Goal: Task Accomplishment & Management: Manage account settings

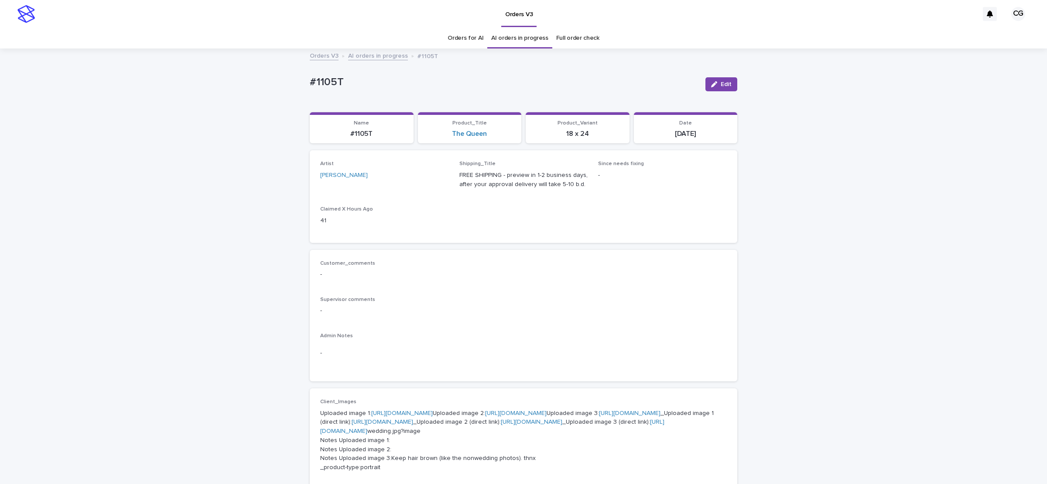
click at [714, 83] on div "button" at bounding box center [716, 84] width 10 height 6
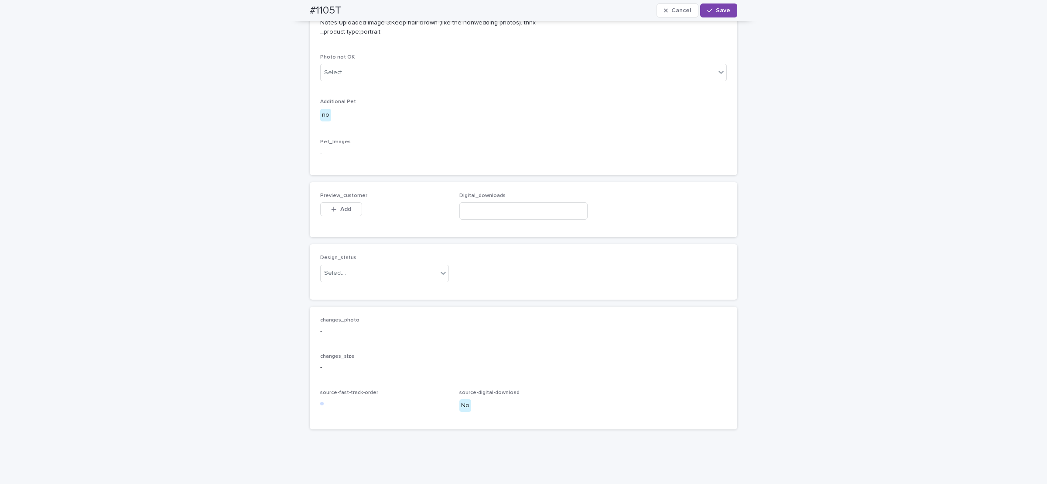
scroll to position [566, 0]
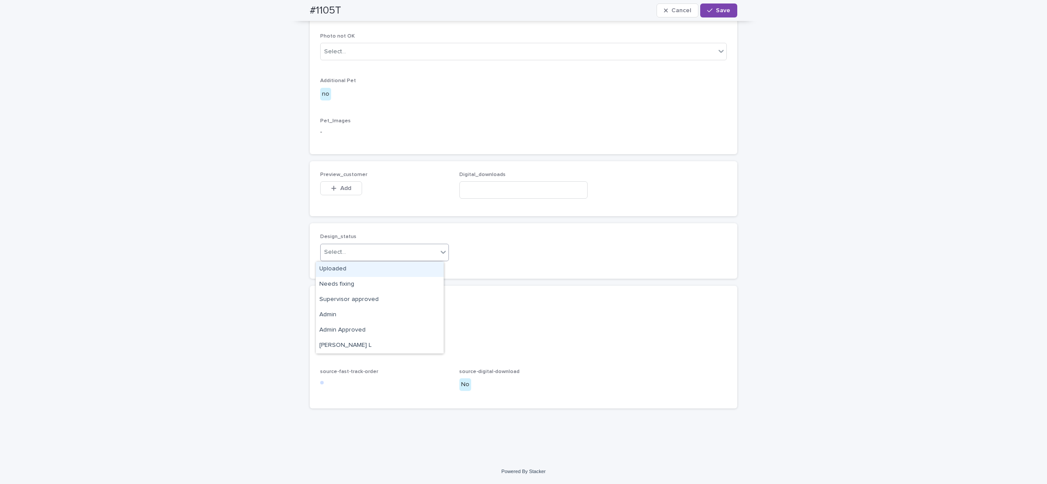
click at [366, 254] on div "Select..." at bounding box center [379, 252] width 117 height 14
click at [363, 270] on div "Uploaded" at bounding box center [380, 268] width 128 height 15
drag, startPoint x: 327, startPoint y: 180, endPoint x: 329, endPoint y: 186, distance: 6.4
click at [327, 181] on div "Preview_customer This file cannot be opened Download File Add" at bounding box center [384, 189] width 129 height 34
click at [332, 186] on icon "button" at bounding box center [334, 188] width 5 height 5
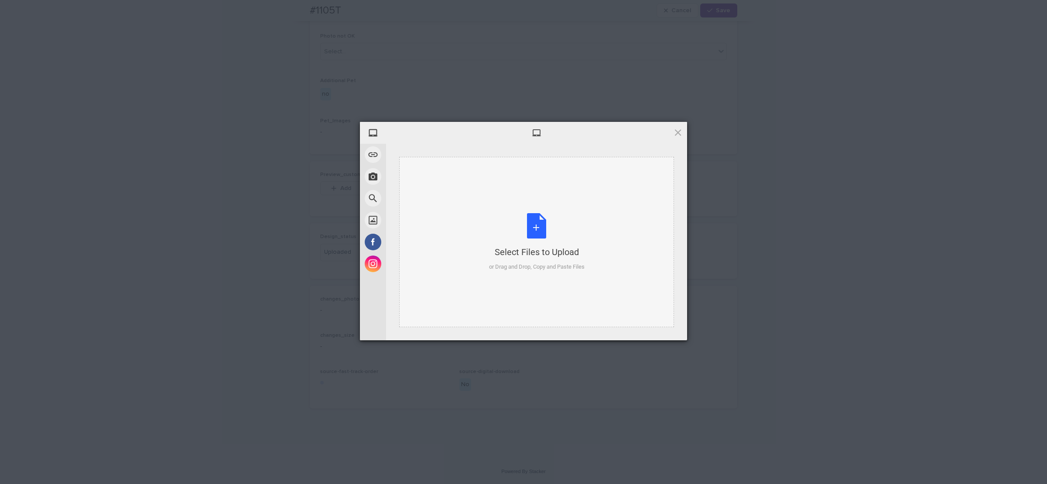
click at [482, 211] on div "Select Files to Upload or Drag and Drop, Copy and Paste Files" at bounding box center [536, 242] width 275 height 170
click at [659, 329] on span "Upload 1" at bounding box center [660, 329] width 17 height 7
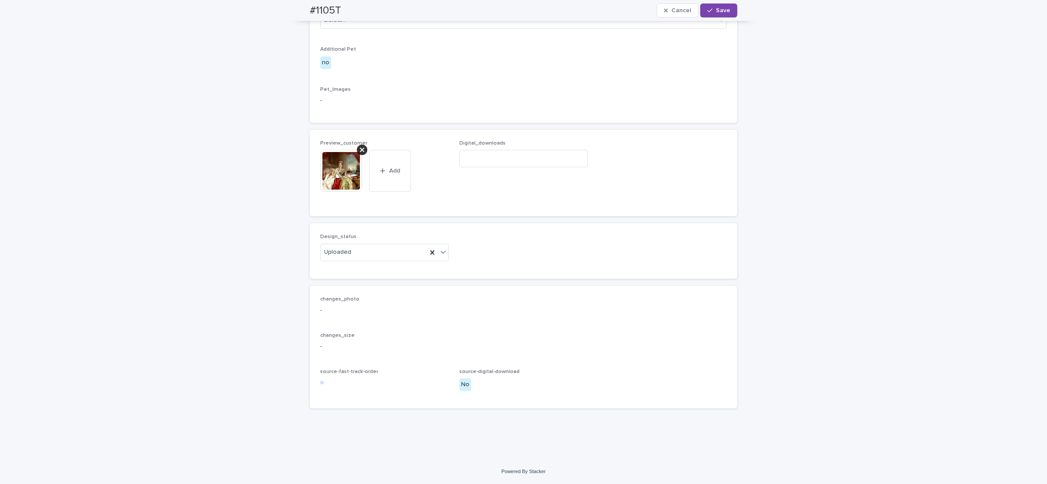
click at [725, 7] on button "Save" at bounding box center [718, 10] width 37 height 14
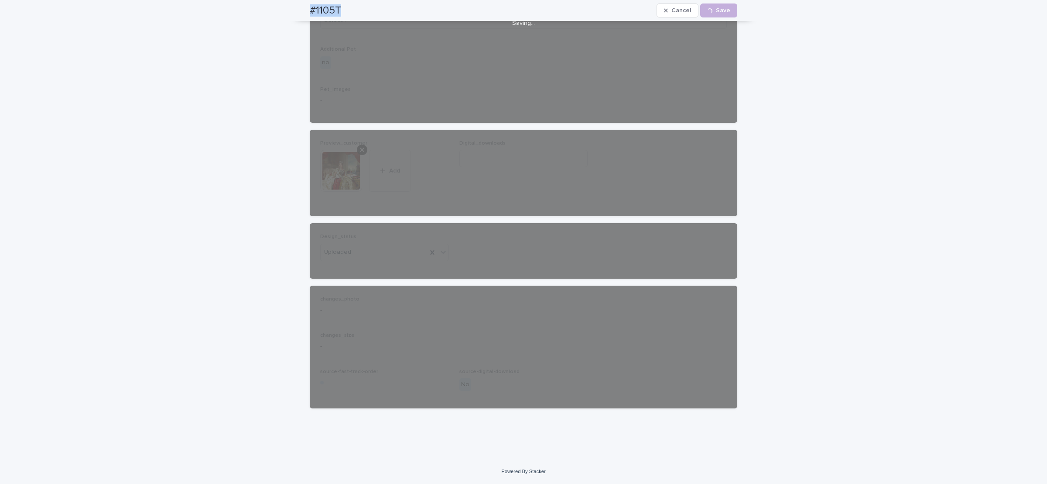
drag, startPoint x: 318, startPoint y: 12, endPoint x: 372, endPoint y: 19, distance: 54.6
copy div "#1105T Cancel Loading... Save #1105T Cancel Save Sorry, there was an error savi…"
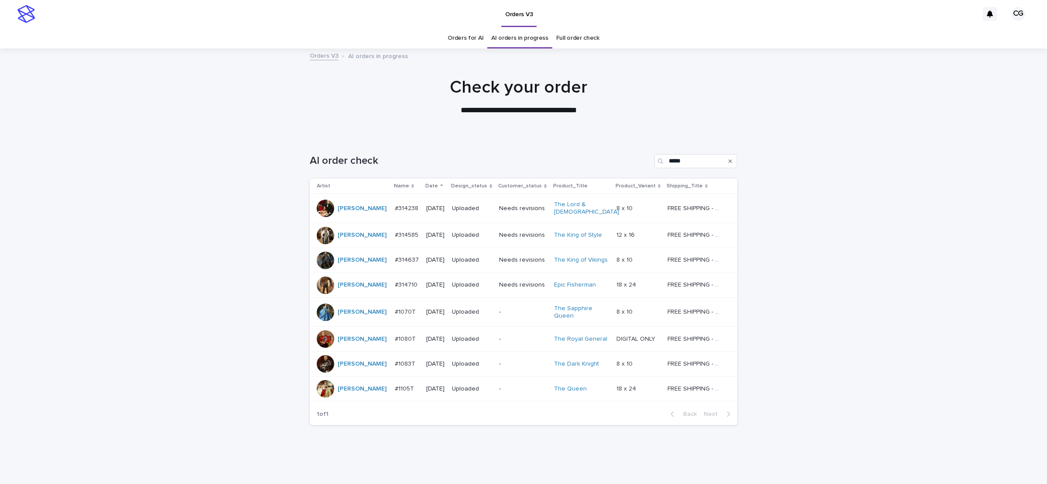
click at [470, 42] on link "Orders for AI" at bounding box center [466, 38] width 36 height 21
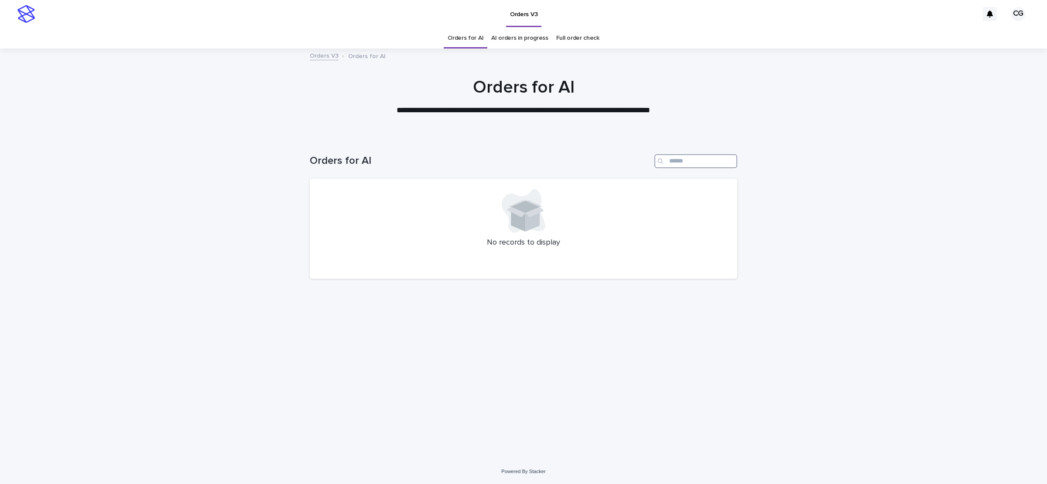
click at [684, 159] on input "Search" at bounding box center [696, 161] width 83 height 14
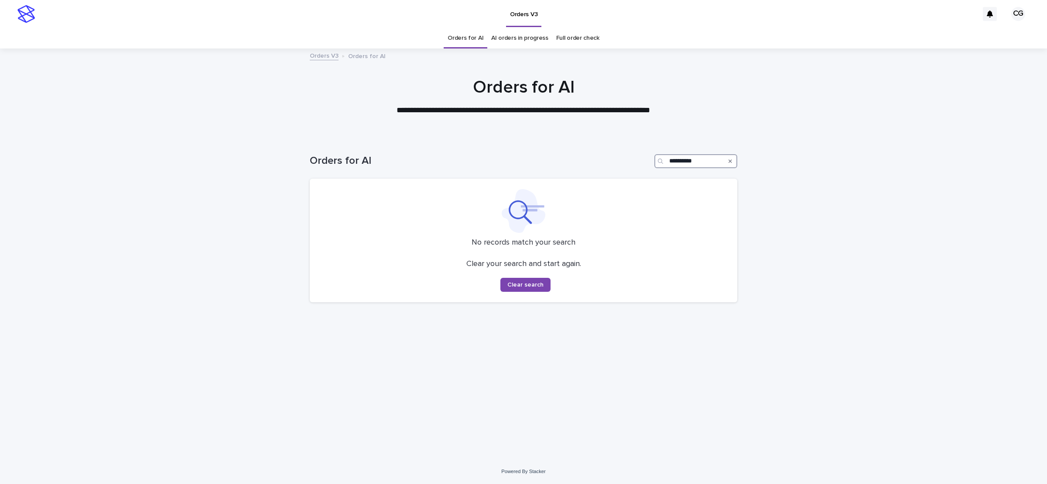
type input "**********"
click at [731, 161] on icon "Search" at bounding box center [730, 160] width 3 height 5
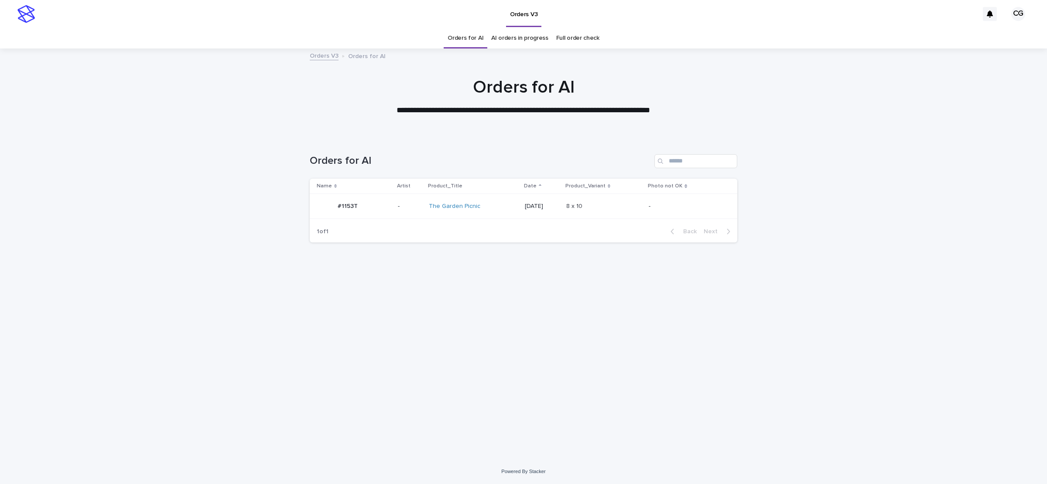
click at [508, 211] on div "The Garden Picnic" at bounding box center [473, 206] width 89 height 14
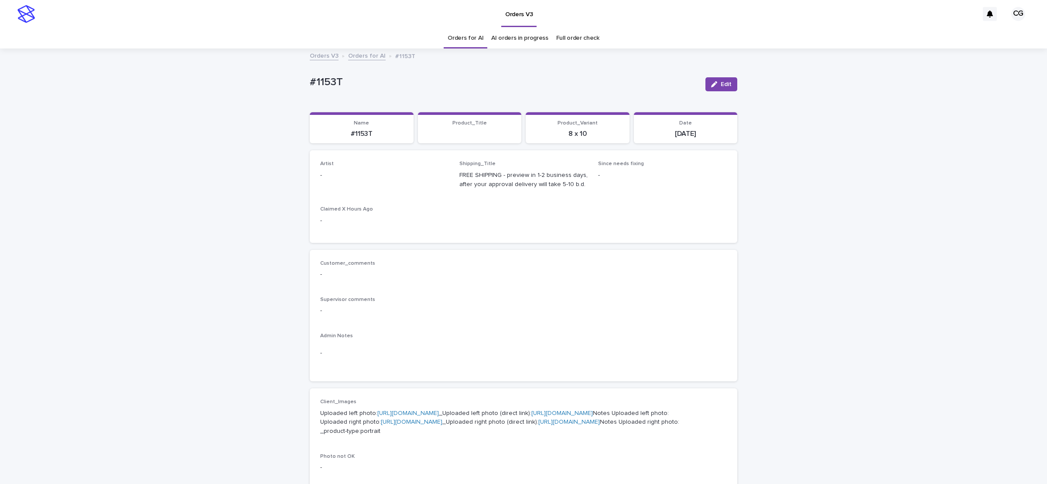
drag, startPoint x: 724, startPoint y: 86, endPoint x: 418, endPoint y: 153, distance: 314.2
click at [723, 86] on span "Edit" at bounding box center [726, 84] width 11 height 6
click at [347, 183] on div at bounding box center [347, 179] width 1 height 9
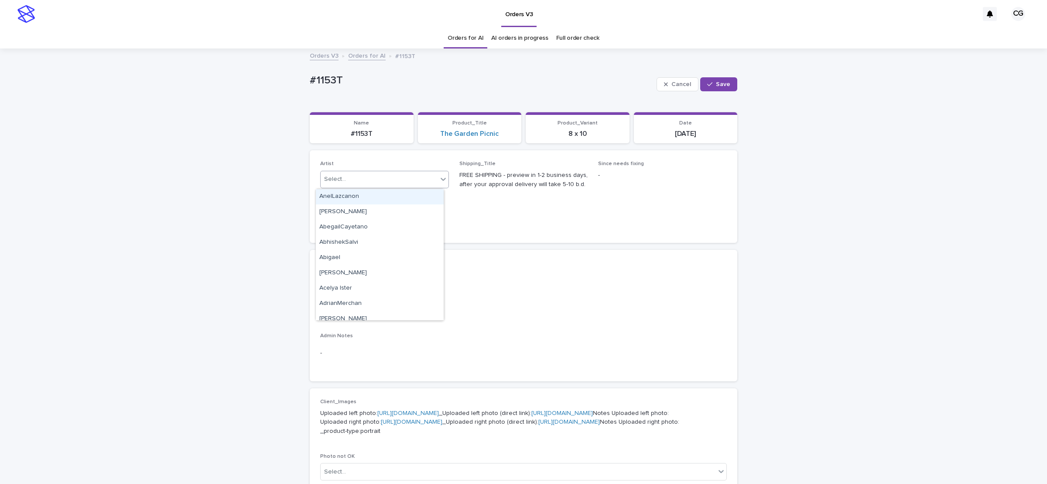
paste input "**********"
type input "**********"
drag, startPoint x: 350, startPoint y: 197, endPoint x: 412, endPoint y: 186, distance: 62.9
click at [352, 196] on div "Cel Gamora" at bounding box center [380, 196] width 128 height 15
drag, startPoint x: 710, startPoint y: 84, endPoint x: 613, endPoint y: 49, distance: 103.0
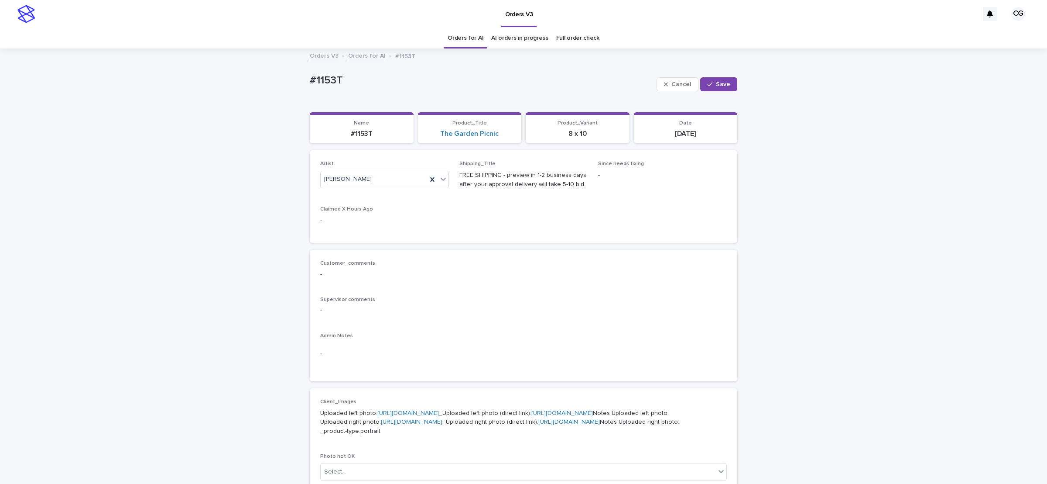
click at [709, 82] on div "button" at bounding box center [711, 84] width 9 height 6
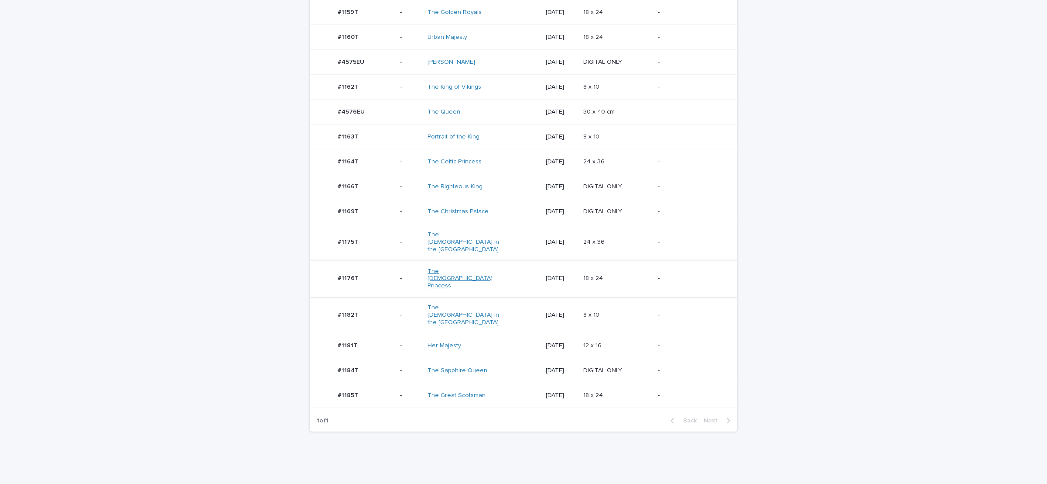
scroll to position [269, 0]
drag, startPoint x: 528, startPoint y: 361, endPoint x: 532, endPoint y: 271, distance: 90.4
click at [525, 357] on tbody "#1152T #1152T - The Great King [DATE] 8 x 10 8 x 10 - #1156T #1156T - The Vikin…" at bounding box center [524, 166] width 428 height 482
click at [502, 363] on div "The Sapphire Queen" at bounding box center [483, 370] width 111 height 14
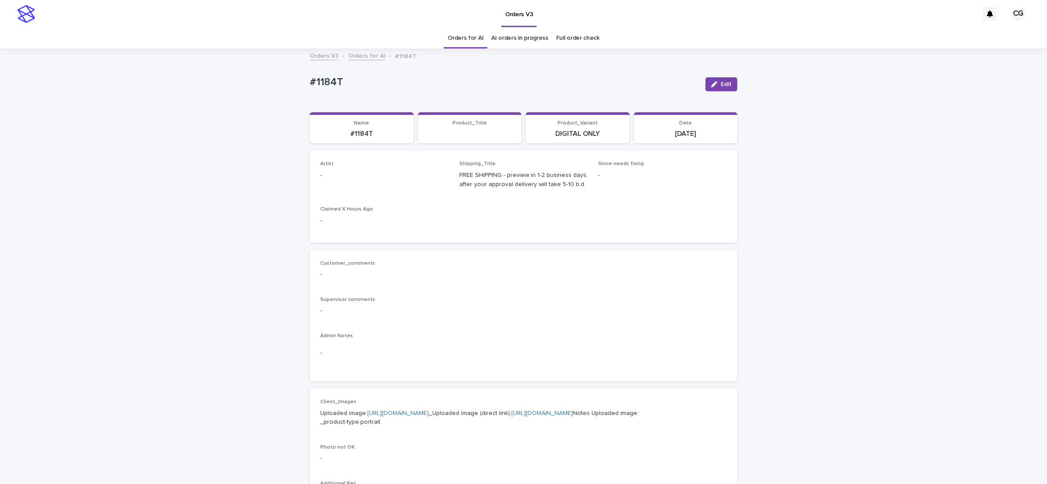
click at [721, 86] on span "Edit" at bounding box center [726, 84] width 11 height 6
drag, startPoint x: 374, startPoint y: 178, endPoint x: 370, endPoint y: 188, distance: 10.3
click at [373, 178] on div "Select..." at bounding box center [370, 179] width 99 height 14
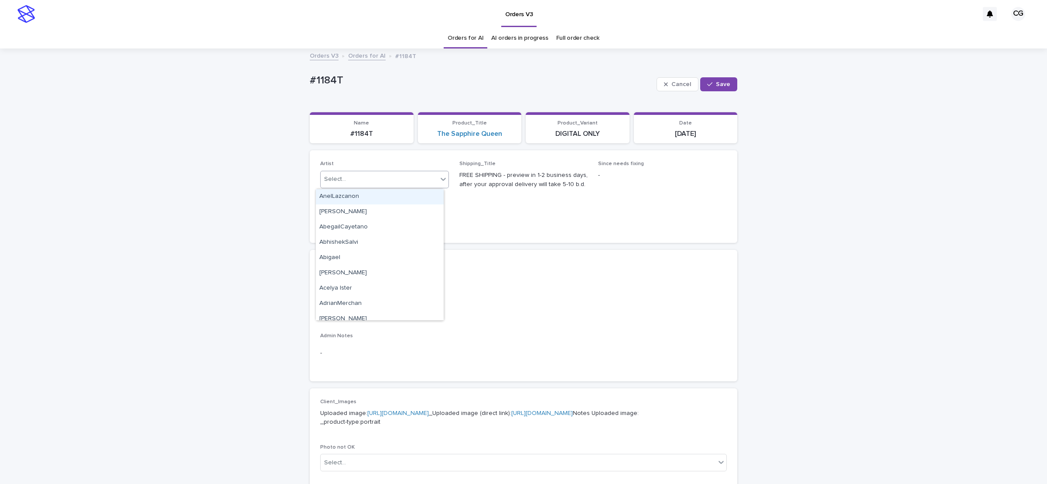
paste input "**********"
type input "**********"
click at [370, 198] on div "[PERSON_NAME]" at bounding box center [380, 196] width 128 height 15
drag, startPoint x: 713, startPoint y: 81, endPoint x: 696, endPoint y: 75, distance: 18.2
click at [708, 81] on button "Save" at bounding box center [718, 84] width 37 height 14
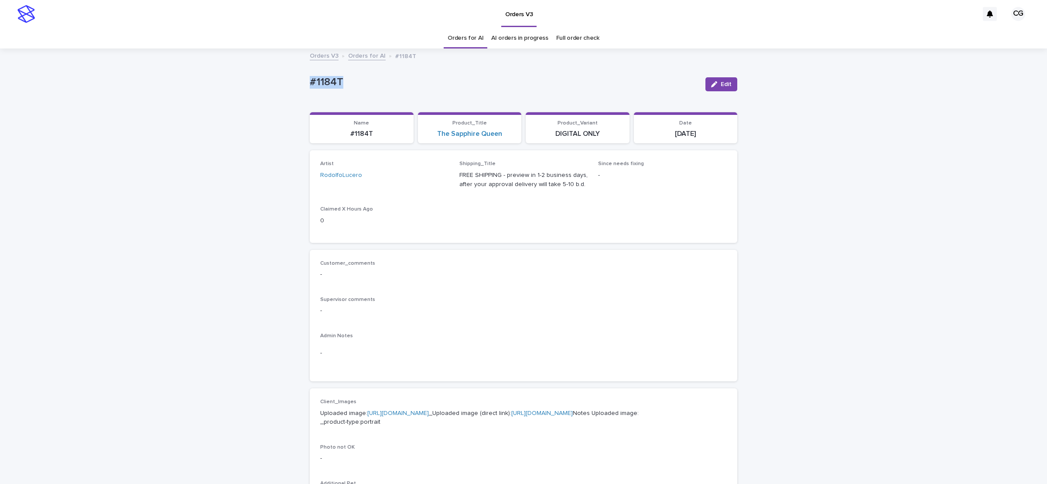
drag, startPoint x: 295, startPoint y: 80, endPoint x: 348, endPoint y: 80, distance: 53.7
click at [348, 82] on div "Loading... Saving… Loading... Saving… #1184T Edit #1184T Edit Sorry, there was …" at bounding box center [523, 446] width 1047 height 795
copy p "#1184T"
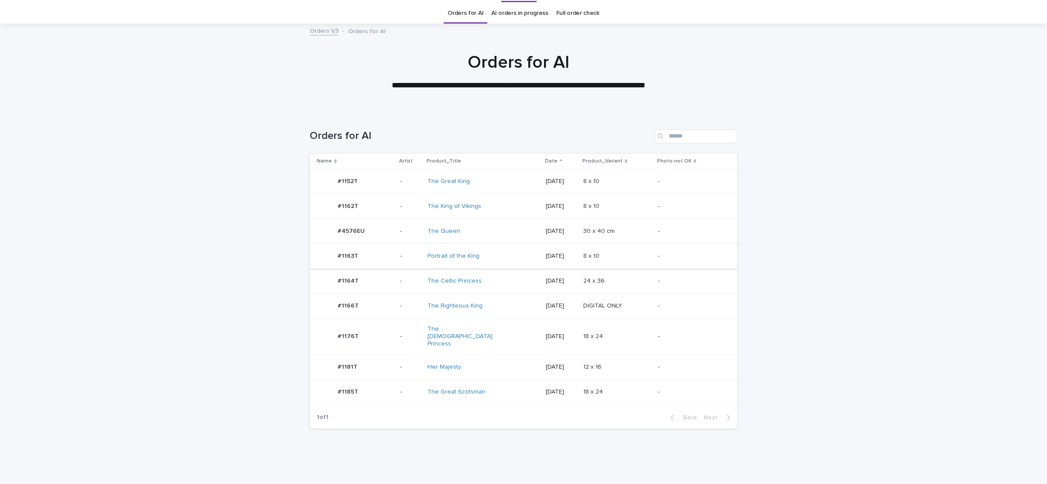
scroll to position [35, 0]
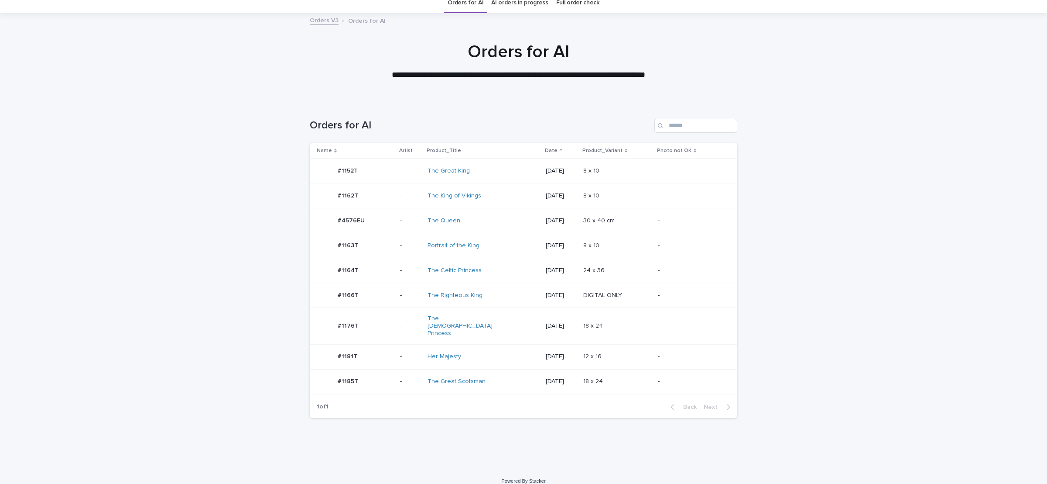
click at [506, 312] on td "The [DEMOGRAPHIC_DATA] Princess" at bounding box center [483, 326] width 118 height 36
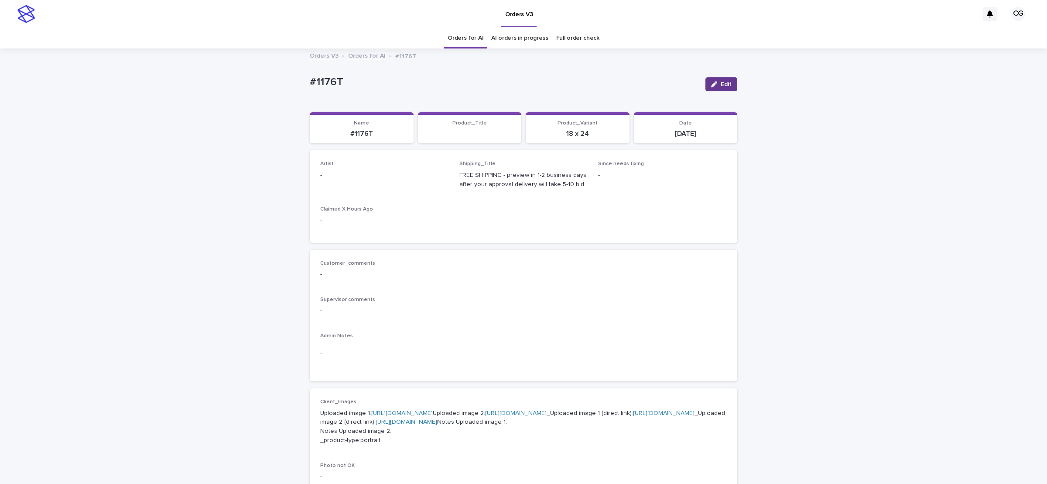
click at [711, 85] on icon "button" at bounding box center [714, 84] width 6 height 6
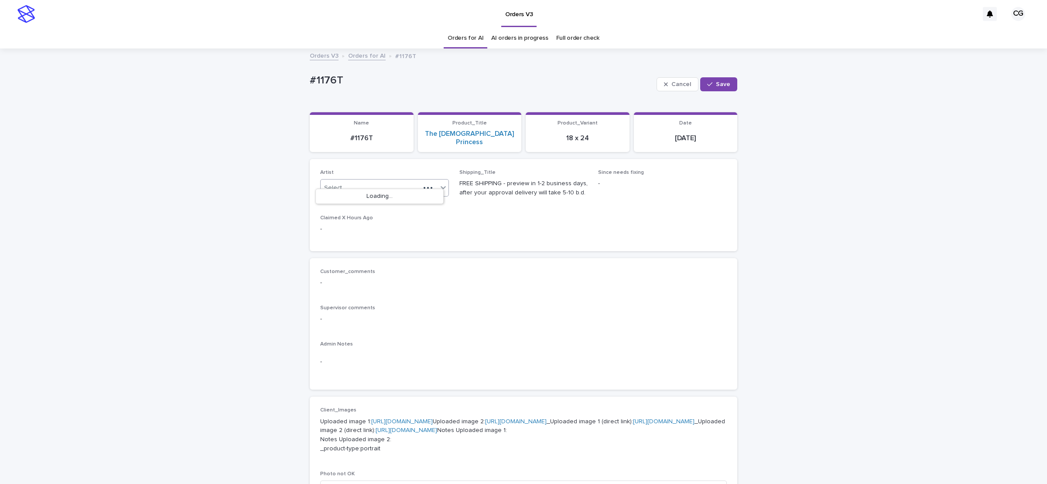
click at [350, 181] on div "Select..." at bounding box center [370, 188] width 99 height 14
paste input "**********"
type input "**********"
drag, startPoint x: 380, startPoint y: 197, endPoint x: 410, endPoint y: 187, distance: 31.6
click at [382, 198] on div "Cel Gamora" at bounding box center [380, 196] width 128 height 15
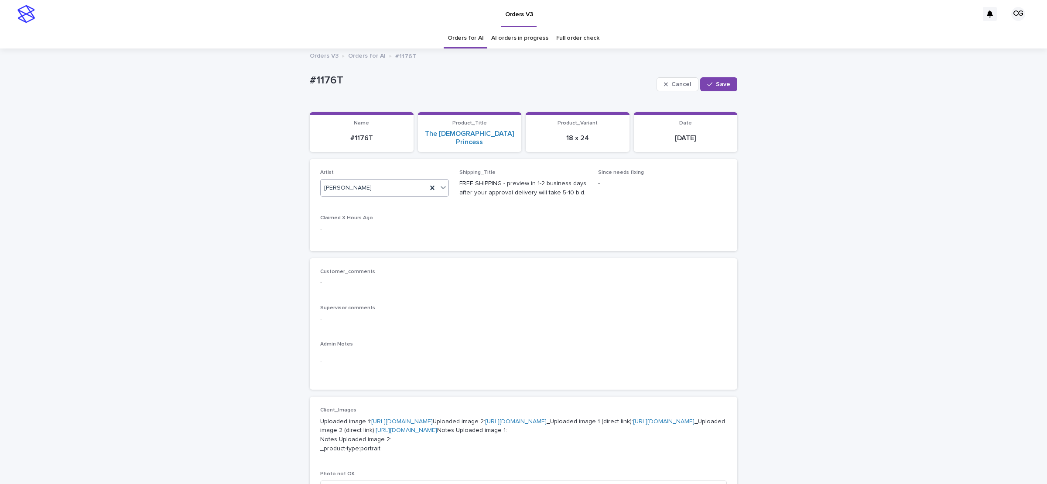
click at [716, 82] on span "Save" at bounding box center [723, 84] width 14 height 6
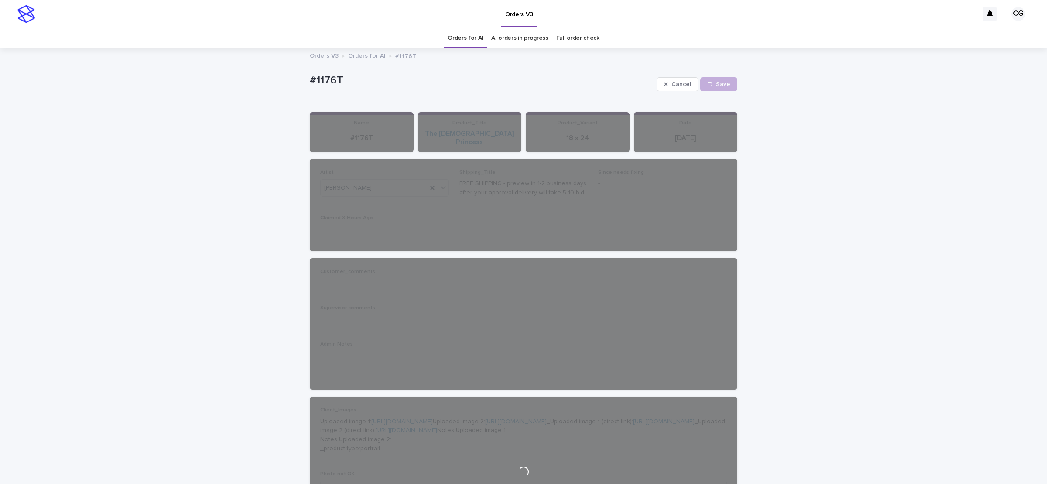
drag, startPoint x: 465, startPoint y: 35, endPoint x: 467, endPoint y: 40, distance: 4.7
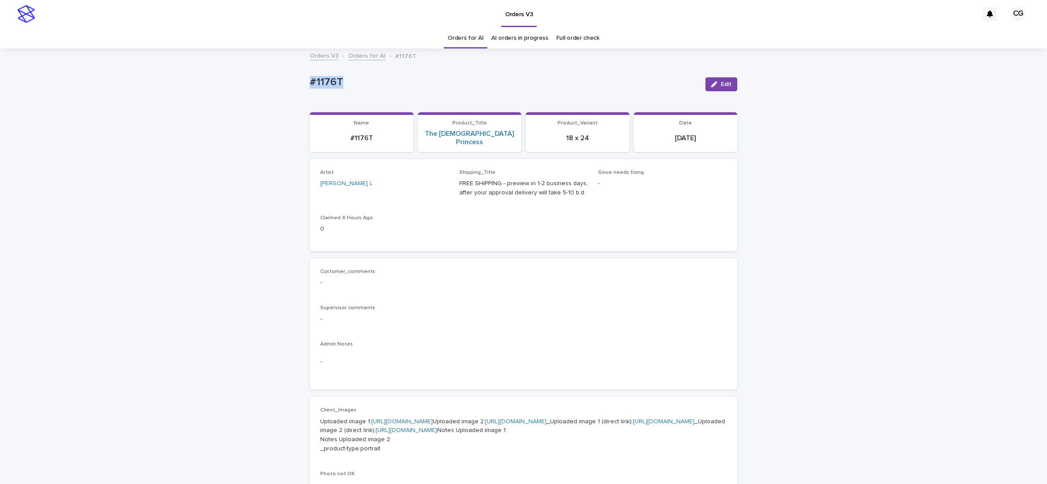
drag, startPoint x: 296, startPoint y: 86, endPoint x: 352, endPoint y: 75, distance: 57.5
click at [353, 84] on div "Loading... Saving… Loading... Saving… #1176T Edit #1176T Edit Sorry, there was …" at bounding box center [523, 460] width 1047 height 822
copy p "#1176T"
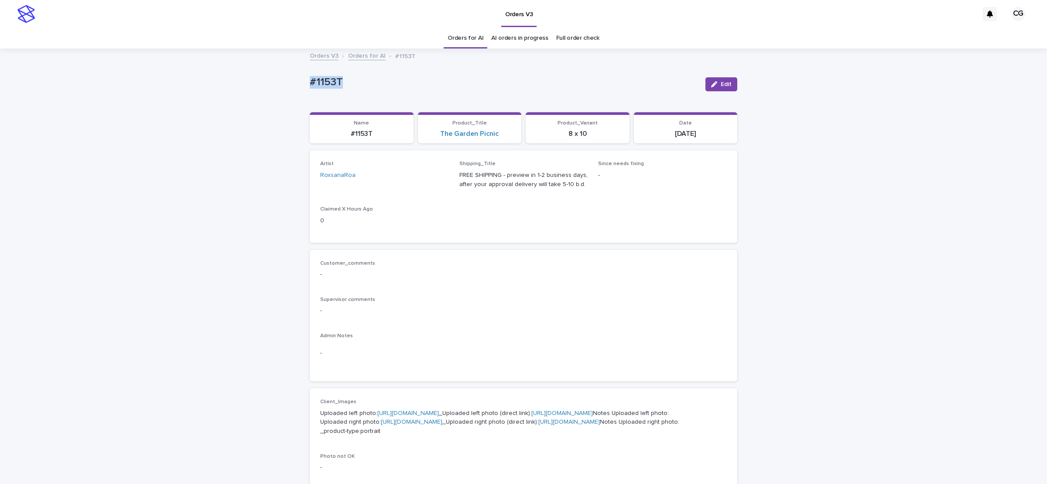
drag, startPoint x: 321, startPoint y: 86, endPoint x: 400, endPoint y: 67, distance: 81.4
click at [357, 84] on div "Loading... Saving… Loading... Saving… #1153T Edit #1153T Edit Sorry, there was …" at bounding box center [523, 451] width 1047 height 804
copy p "#1153T"
click at [169, 134] on div "Loading... Saving… Loading... Saving… #1153T Edit #1153T Edit Sorry, there was …" at bounding box center [523, 451] width 1047 height 804
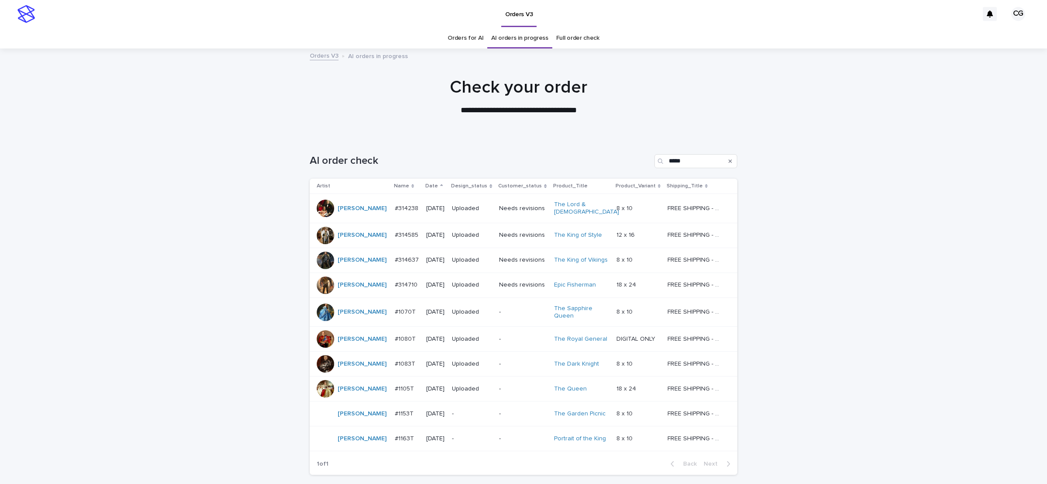
drag, startPoint x: 340, startPoint y: 101, endPoint x: 384, endPoint y: 114, distance: 46.5
click at [339, 99] on div "**********" at bounding box center [519, 96] width 436 height 39
drag, startPoint x: 679, startPoint y: 163, endPoint x: 660, endPoint y: 156, distance: 20.0
click at [656, 158] on div "*****" at bounding box center [696, 161] width 83 height 14
paste input "*"
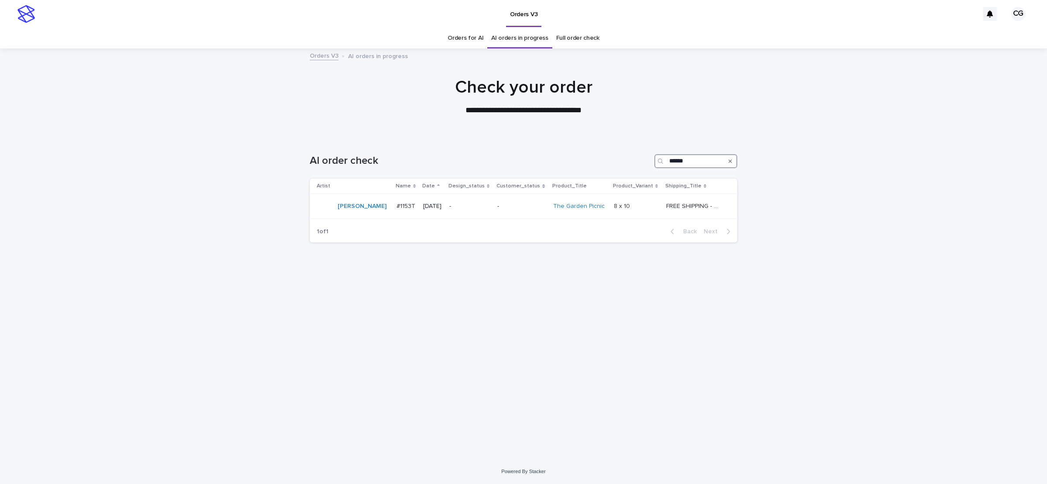
drag, startPoint x: 693, startPoint y: 161, endPoint x: 667, endPoint y: 143, distance: 31.6
click at [647, 160] on div "AI order check ******" at bounding box center [524, 161] width 428 height 14
paste input "Search"
type input "******"
click at [484, 203] on div "-" at bounding box center [465, 207] width 41 height 9
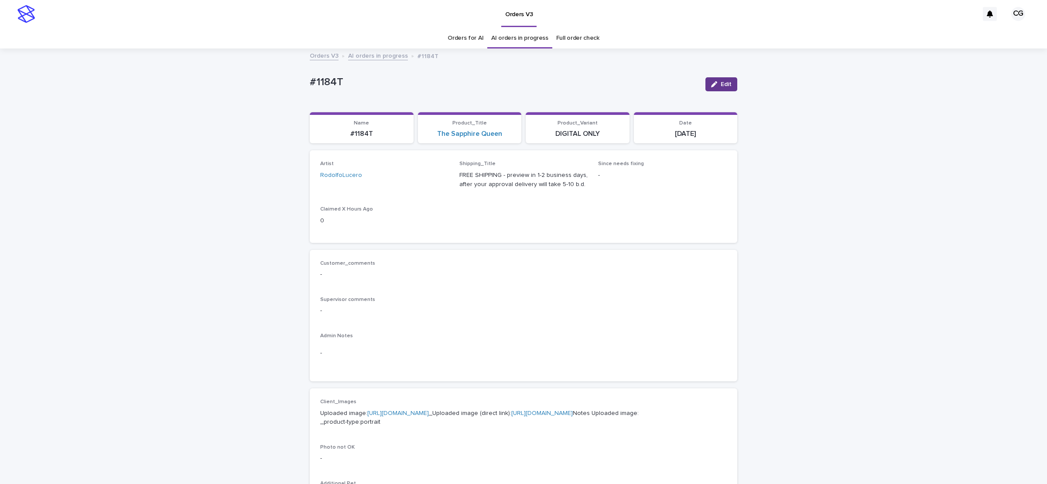
drag, startPoint x: 719, startPoint y: 88, endPoint x: 382, endPoint y: 145, distance: 341.8
click at [719, 88] on button "Edit" at bounding box center [722, 84] width 32 height 14
click at [359, 177] on div "Select..." at bounding box center [370, 179] width 99 height 14
type input "***"
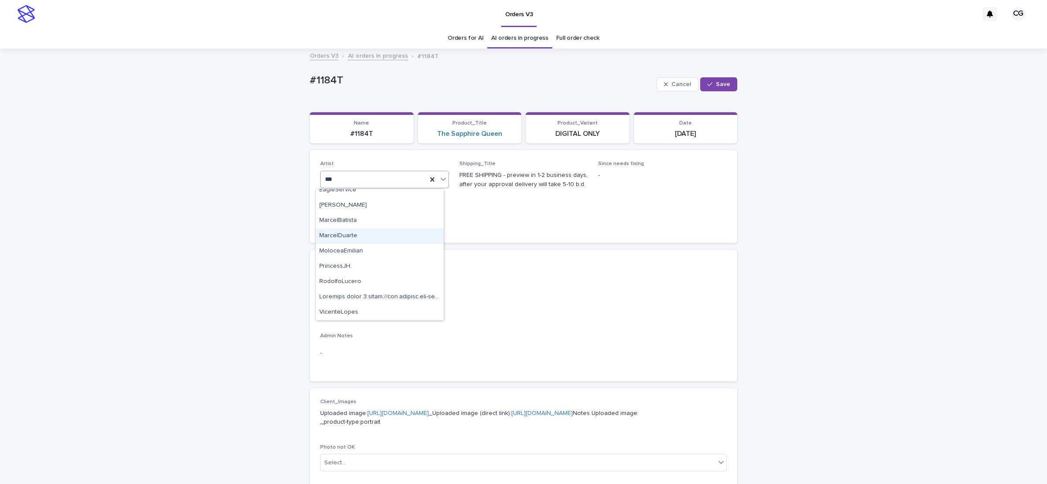
scroll to position [0, 0]
click at [338, 211] on div "[PERSON_NAME]" at bounding box center [380, 211] width 128 height 15
drag, startPoint x: 723, startPoint y: 85, endPoint x: 724, endPoint y: 61, distance: 24.5
click at [722, 85] on span "Save" at bounding box center [723, 84] width 14 height 6
drag, startPoint x: 425, startPoint y: 80, endPoint x: 409, endPoint y: 74, distance: 17.8
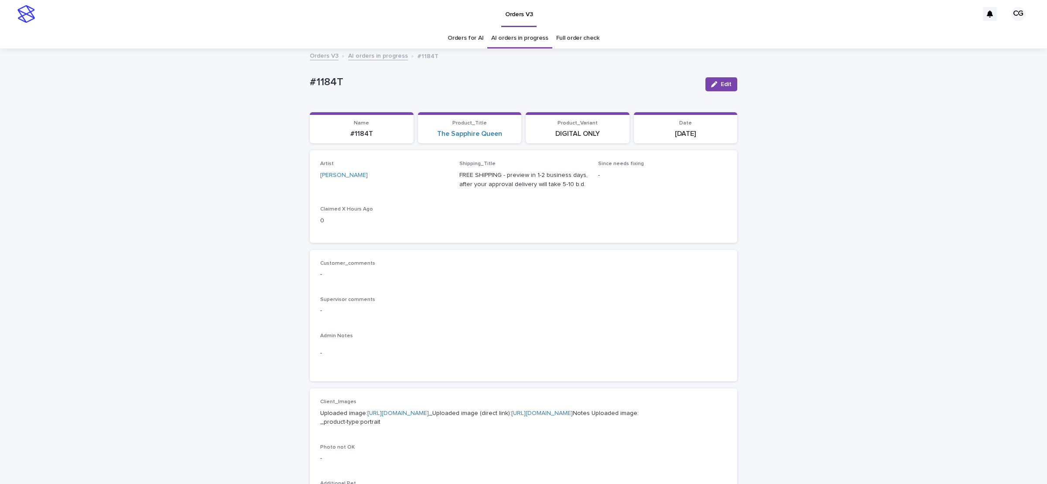
click at [422, 79] on p "#1184T" at bounding box center [504, 82] width 389 height 13
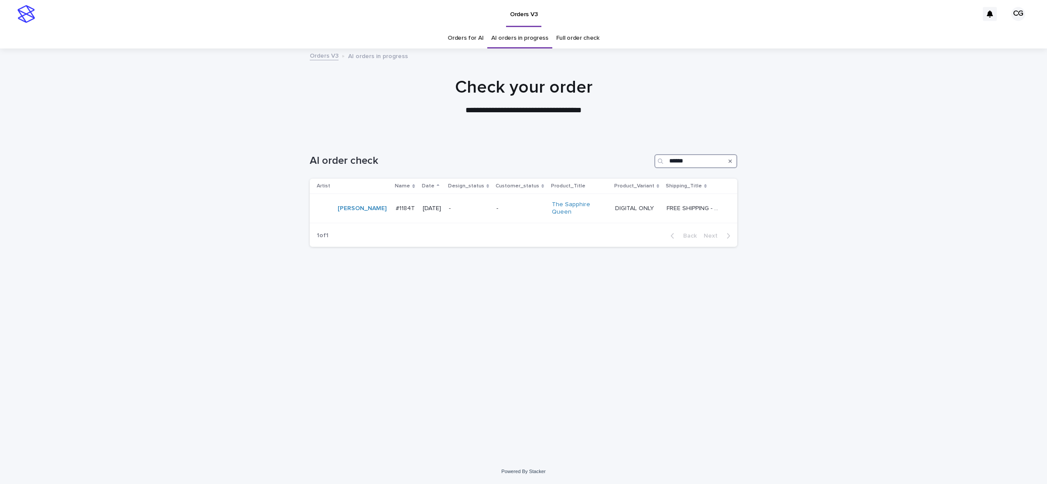
drag, startPoint x: 695, startPoint y: 160, endPoint x: 660, endPoint y: 153, distance: 35.5
click at [652, 156] on div "AI order check ******" at bounding box center [524, 161] width 428 height 14
paste input "Search"
type input "******"
click at [480, 212] on td "-" at bounding box center [472, 212] width 47 height 36
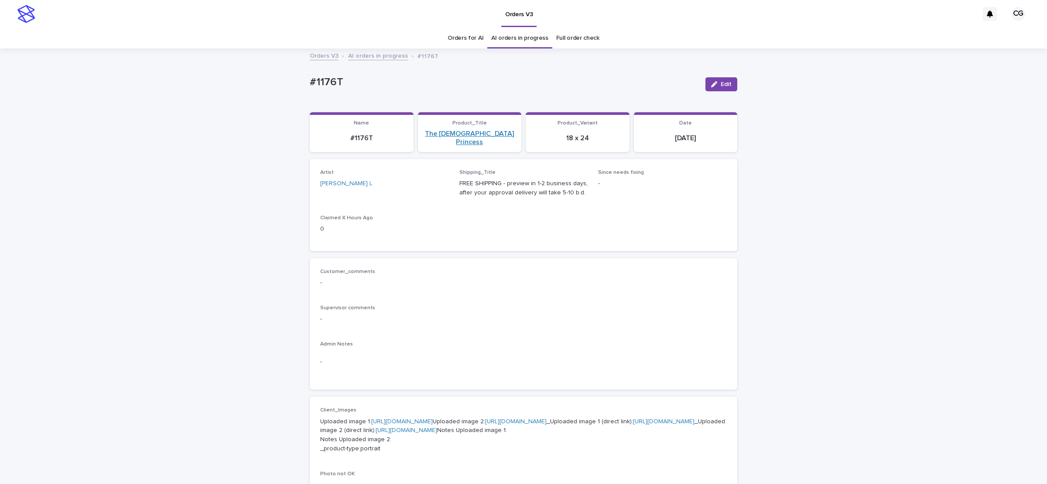
drag, startPoint x: 724, startPoint y: 84, endPoint x: 455, endPoint y: 133, distance: 273.6
click at [723, 84] on span "Edit" at bounding box center [726, 84] width 11 height 6
click at [353, 181] on div "Ritch L" at bounding box center [370, 188] width 99 height 14
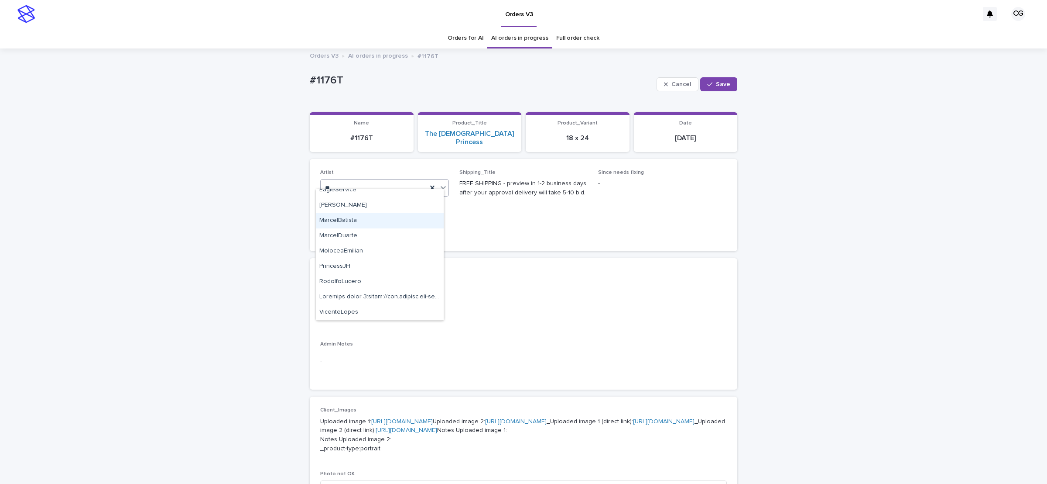
type input "***"
click at [355, 211] on div "[PERSON_NAME]" at bounding box center [380, 211] width 128 height 15
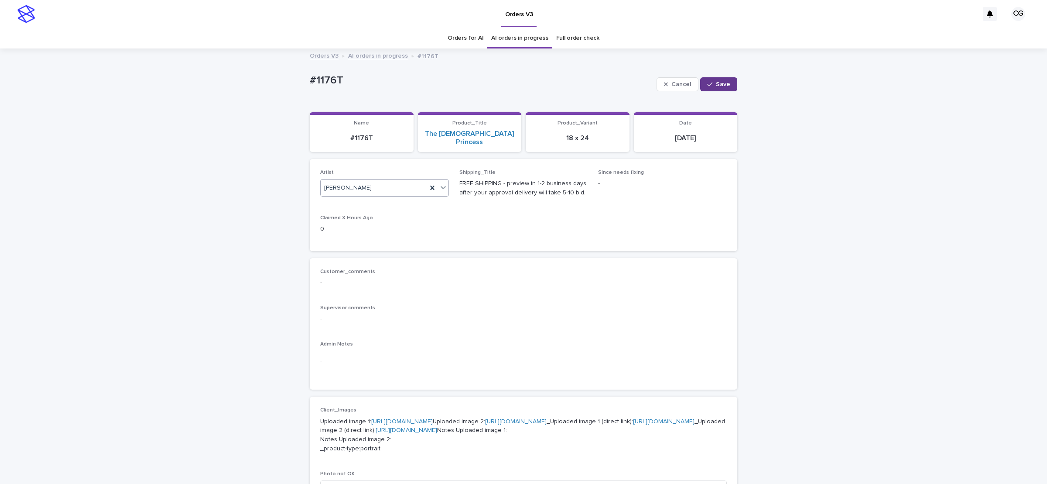
click at [717, 82] on span "Save" at bounding box center [723, 84] width 14 height 6
drag, startPoint x: 42, startPoint y: 82, endPoint x: 27, endPoint y: 23, distance: 61.5
click at [41, 79] on div "Loading... Saving… Loading... Saving… #1176T Edit #1176T Edit Sorry, there was …" at bounding box center [523, 460] width 1047 height 822
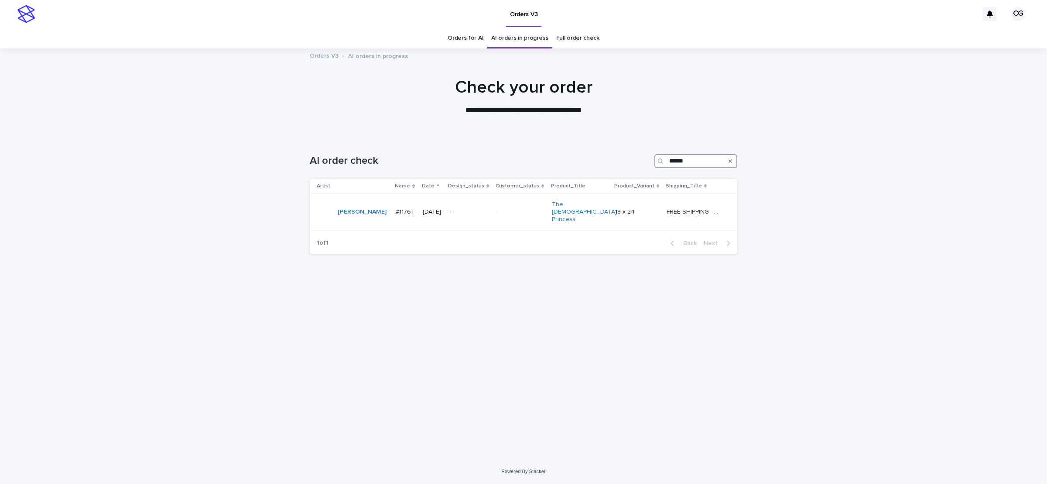
drag, startPoint x: 690, startPoint y: 159, endPoint x: 648, endPoint y: 144, distance: 44.3
click at [643, 152] on div "AI order check ******" at bounding box center [524, 158] width 428 height 42
paste input "Search"
type input "******"
